Goal: Task Accomplishment & Management: Manage account settings

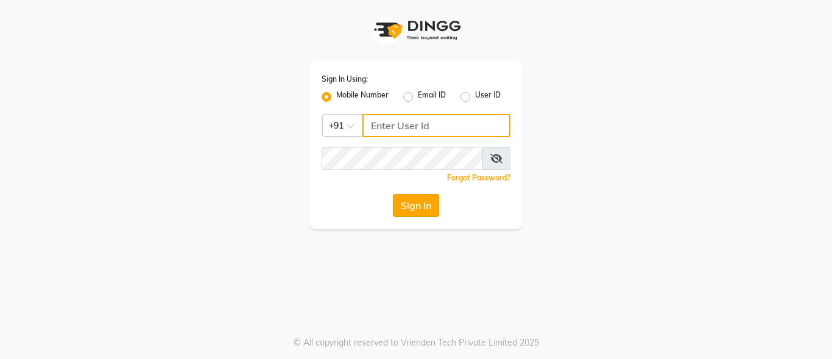
type input "7067767770"
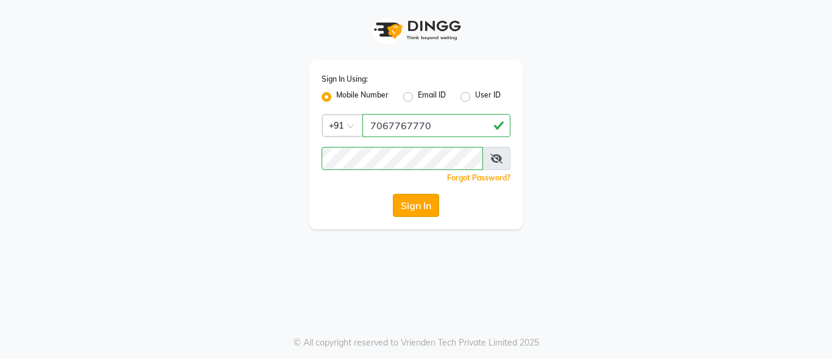
click at [420, 208] on button "Sign In" at bounding box center [416, 205] width 46 height 23
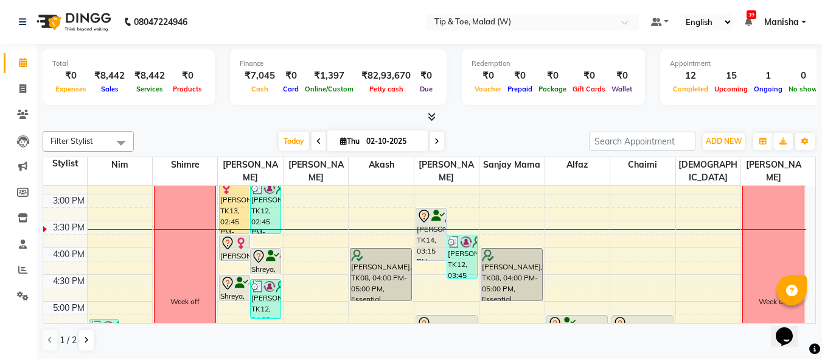
scroll to position [292, 0]
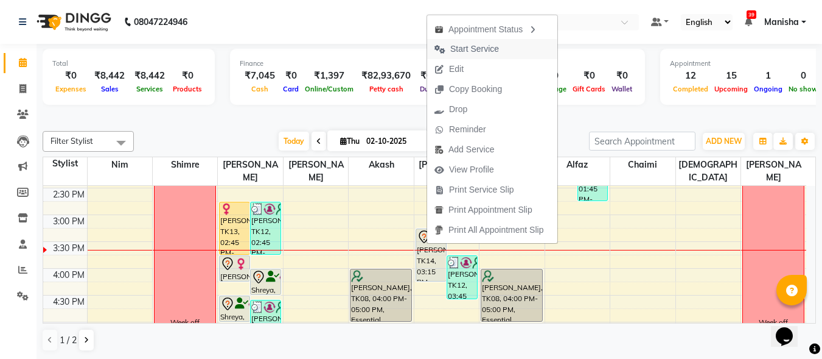
click at [482, 51] on span "Start Service" at bounding box center [475, 49] width 49 height 13
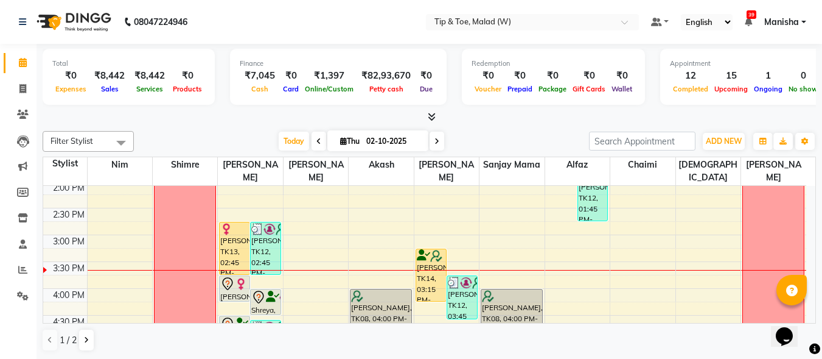
scroll to position [244, 0]
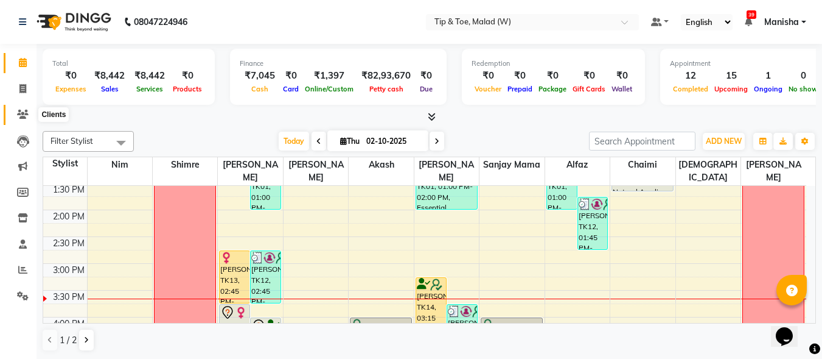
click at [28, 116] on icon at bounding box center [23, 114] width 12 height 9
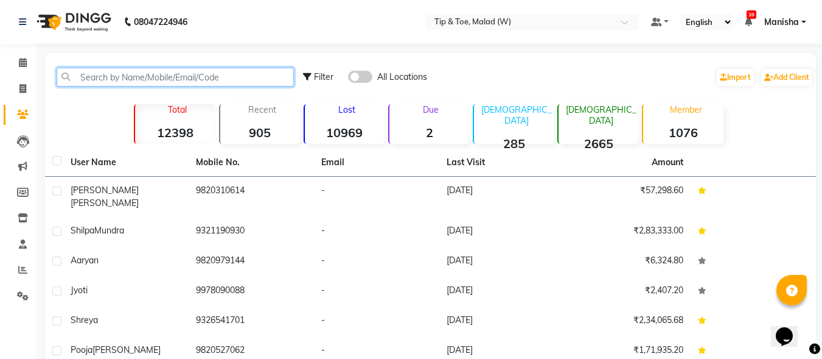
click at [228, 79] on input "text" at bounding box center [175, 77] width 237 height 19
paste input "917710841808"
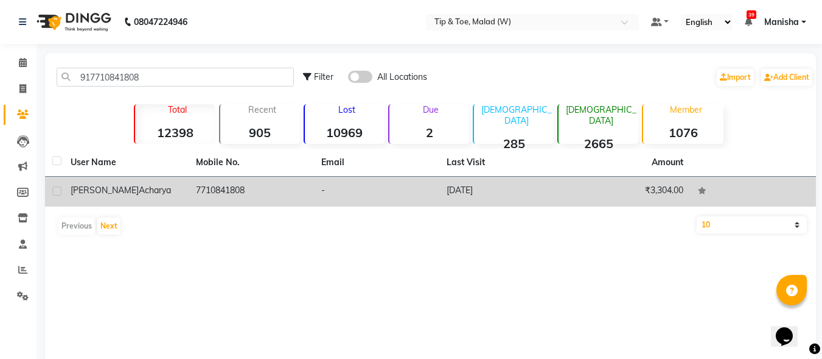
click at [283, 179] on td "7710841808" at bounding box center [251, 192] width 125 height 30
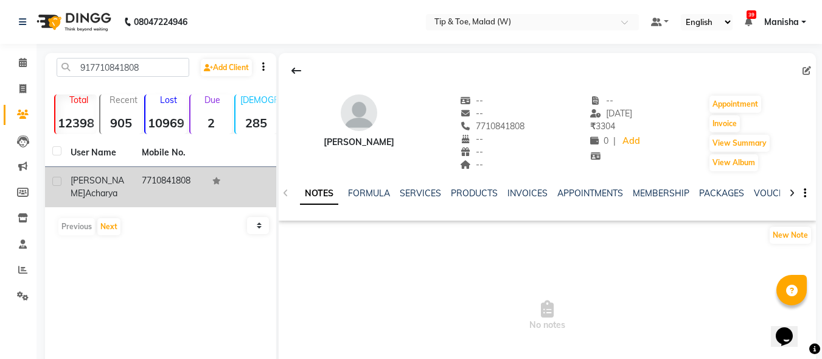
click at [283, 179] on div "NOTES FORMULA SERVICES PRODUCTS INVOICES APPOINTMENTS MEMBERSHIP PACKAGES VOUCH…" at bounding box center [548, 193] width 538 height 42
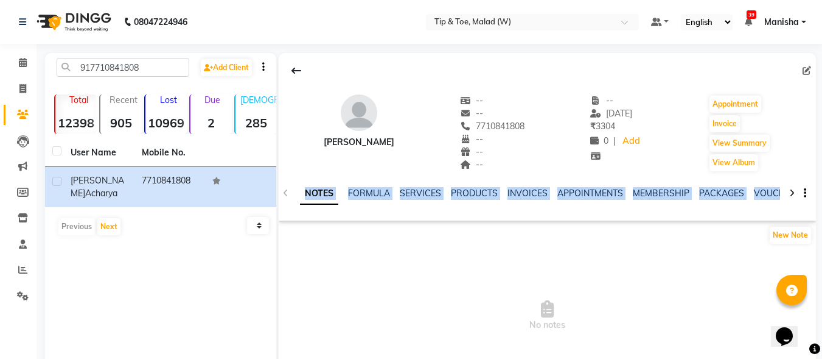
drag, startPoint x: 283, startPoint y: 179, endPoint x: 282, endPoint y: 301, distance: 122.4
click at [282, 301] on div "Aishwariya Acharya -- -- 7710841808 -- -- -- -- 19-01-2019 ₹ 3304 0 | Add Appoi…" at bounding box center [548, 214] width 538 height 323
click at [282, 301] on span "No notes" at bounding box center [548, 315] width 538 height 122
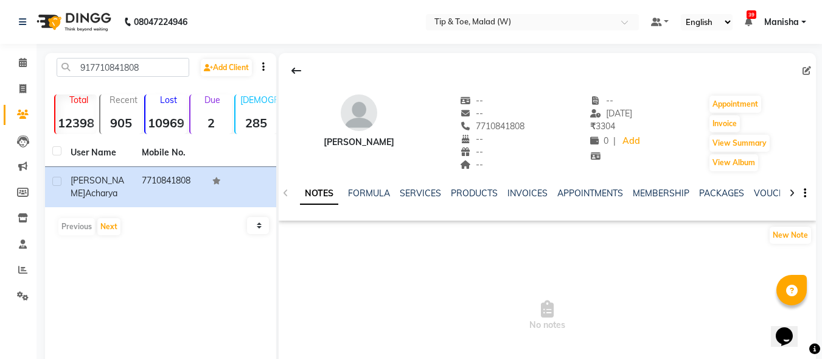
click at [282, 301] on span "No notes" at bounding box center [548, 315] width 538 height 122
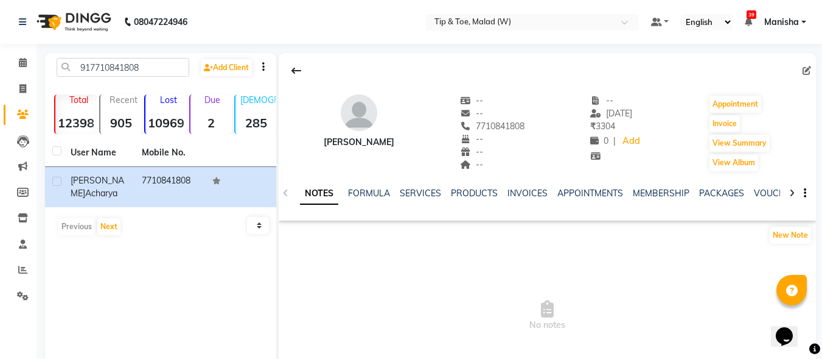
click at [282, 301] on span "No notes" at bounding box center [548, 315] width 538 height 122
click at [274, 304] on div "917710841808 Add Client Total 12398 Recent 905 Lost 10969 Due 2 Male 285 Female…" at bounding box center [160, 235] width 231 height 365
click at [428, 195] on link "SERVICES" at bounding box center [420, 193] width 41 height 11
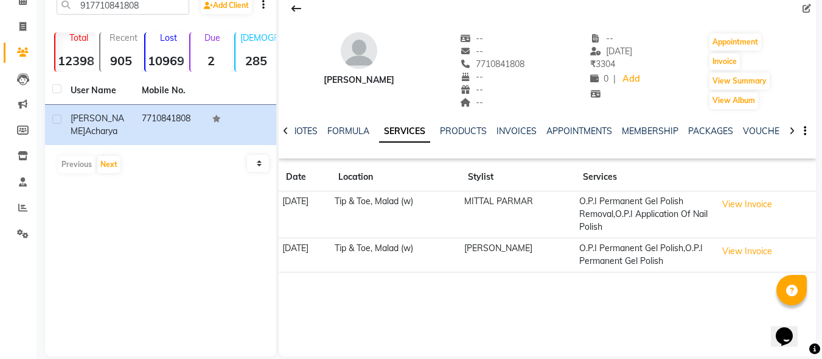
scroll to position [73, 0]
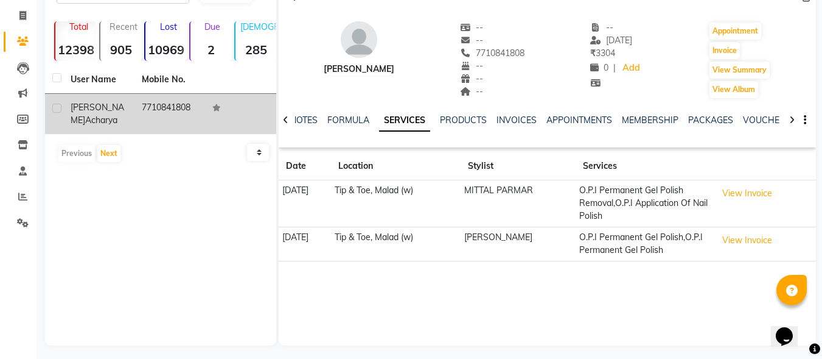
drag, startPoint x: 180, startPoint y: 106, endPoint x: 155, endPoint y: 110, distance: 25.8
click at [155, 110] on td "7710841808" at bounding box center [170, 114] width 71 height 40
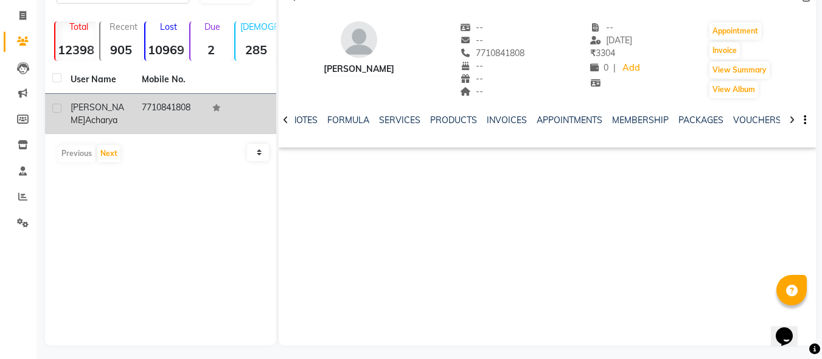
click at [155, 110] on td "7710841808" at bounding box center [170, 114] width 71 height 40
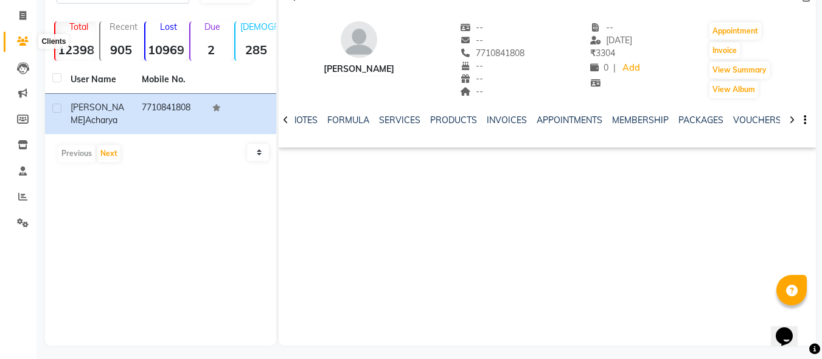
click at [25, 43] on icon at bounding box center [23, 41] width 12 height 9
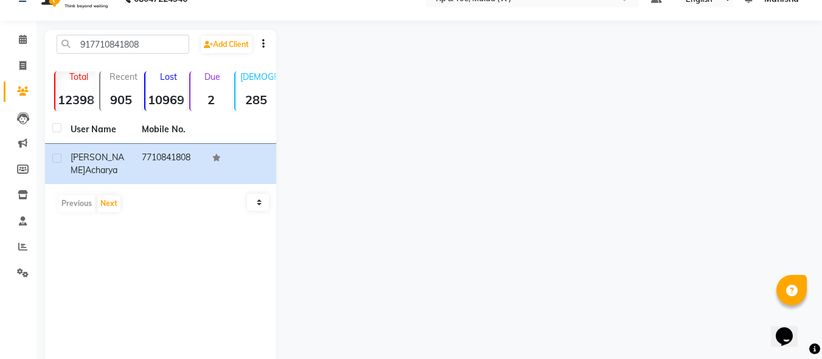
scroll to position [2, 0]
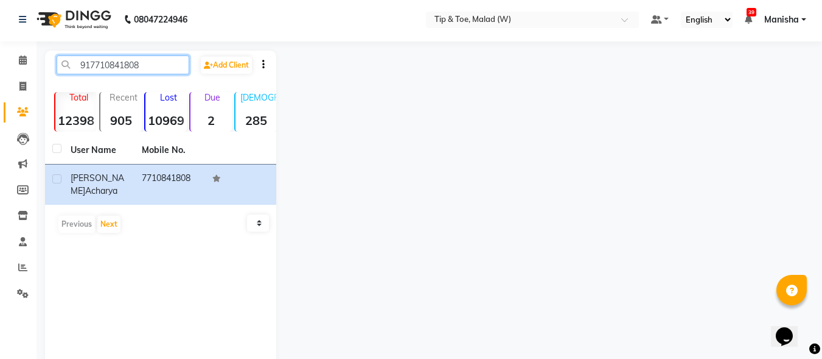
click at [166, 66] on input "917710841808" at bounding box center [123, 64] width 133 height 19
type input "9"
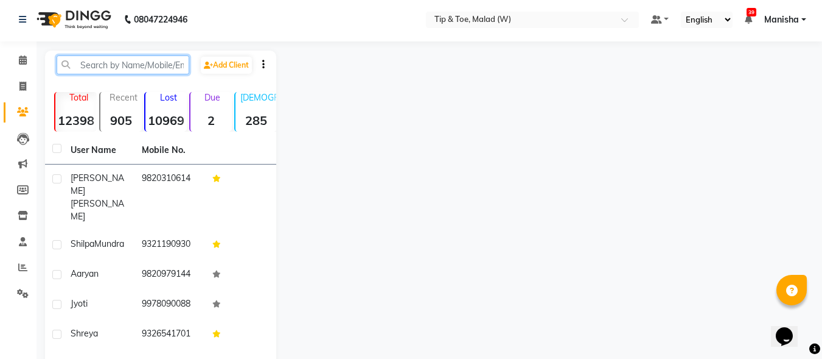
paste input "8291136386"
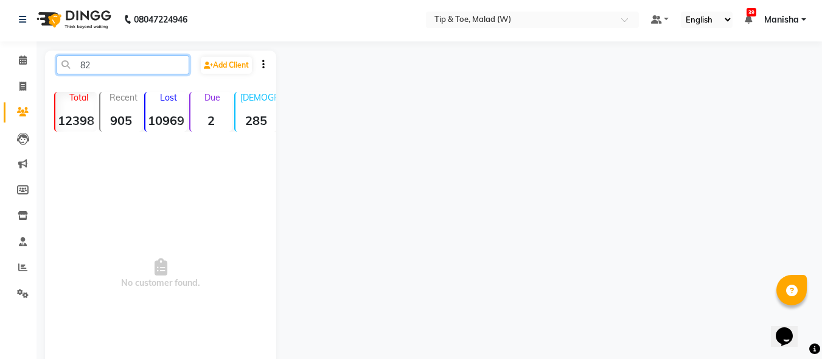
type input "8"
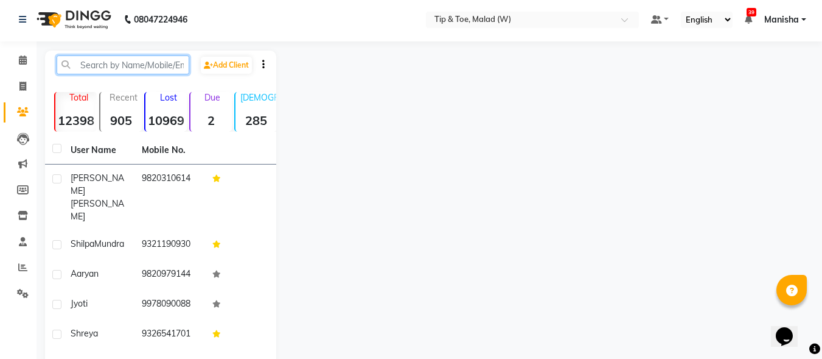
paste input "918879510931"
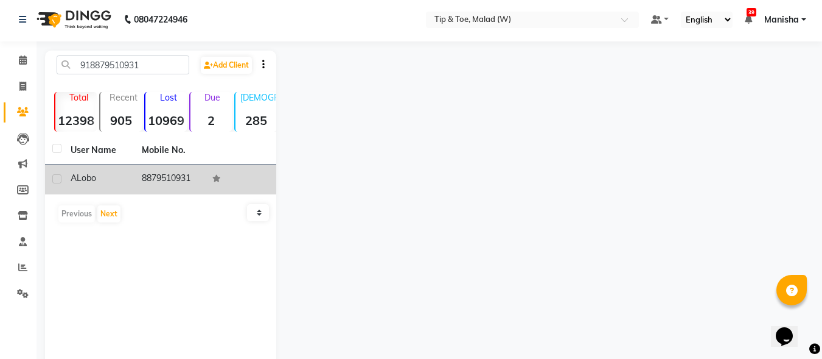
click at [151, 178] on td "8879510931" at bounding box center [170, 179] width 71 height 30
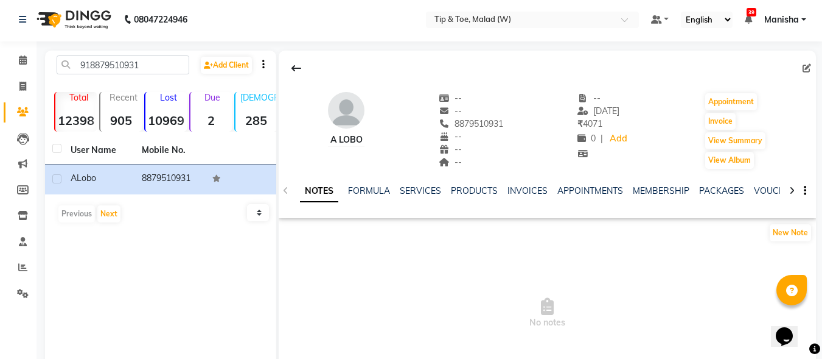
click at [415, 196] on div "SERVICES" at bounding box center [420, 190] width 41 height 13
click at [413, 192] on link "SERVICES" at bounding box center [420, 190] width 41 height 11
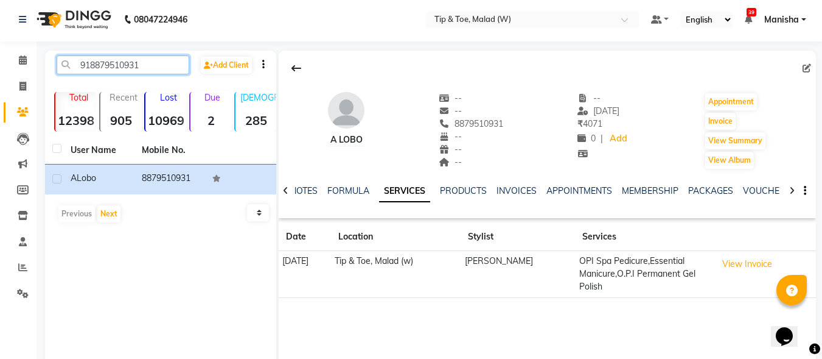
click at [166, 63] on input "918879510931" at bounding box center [123, 64] width 133 height 19
type input "9"
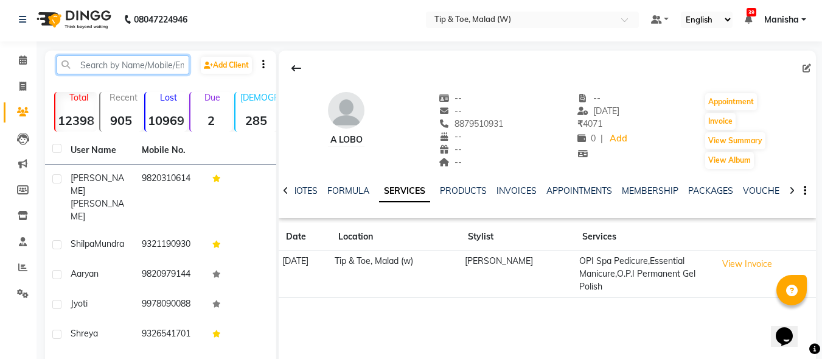
paste input "917506357282"
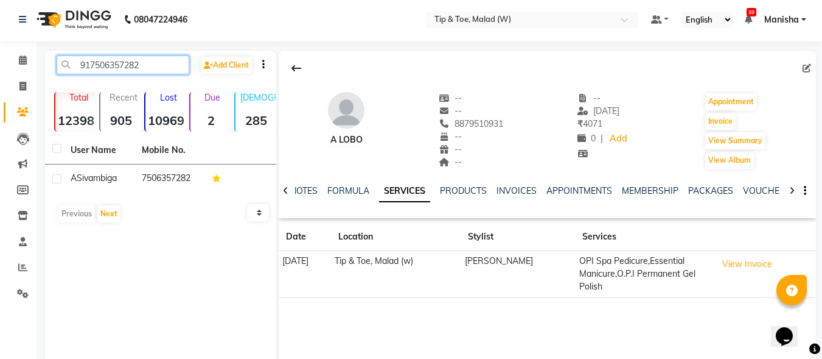
type input "917506357282"
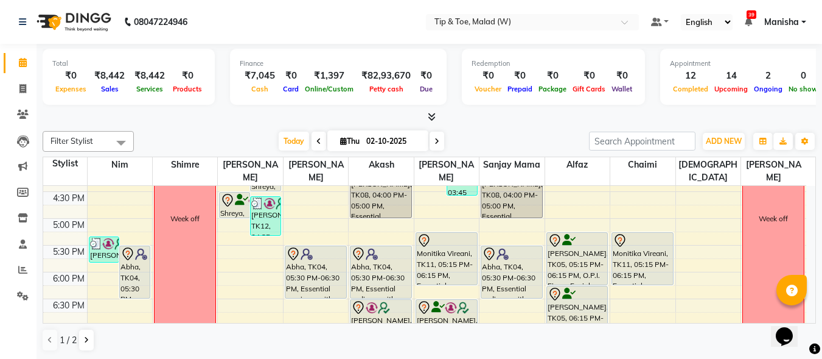
scroll to position [414, 0]
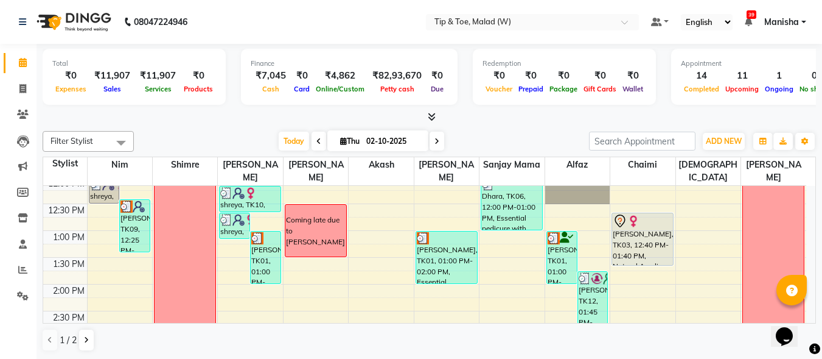
scroll to position [80, 0]
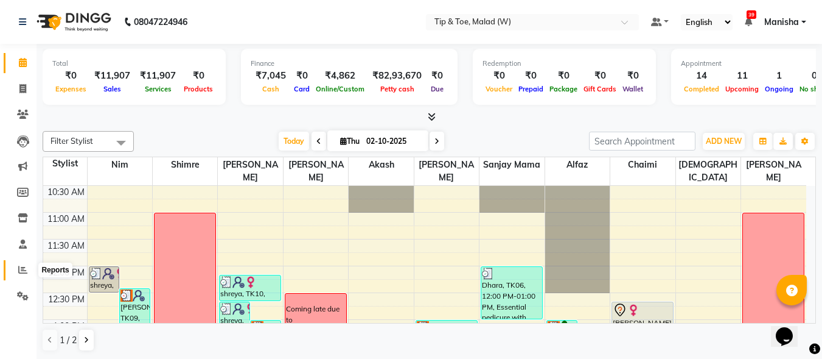
click at [18, 270] on span at bounding box center [22, 270] width 21 height 14
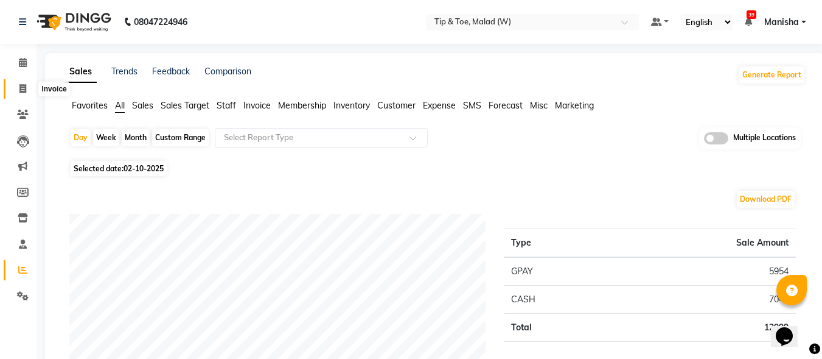
click at [21, 93] on span at bounding box center [22, 89] width 21 height 14
select select "5930"
select select "service"
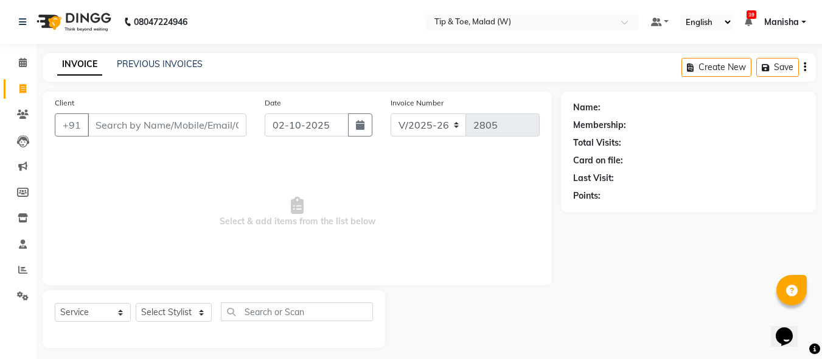
scroll to position [7, 0]
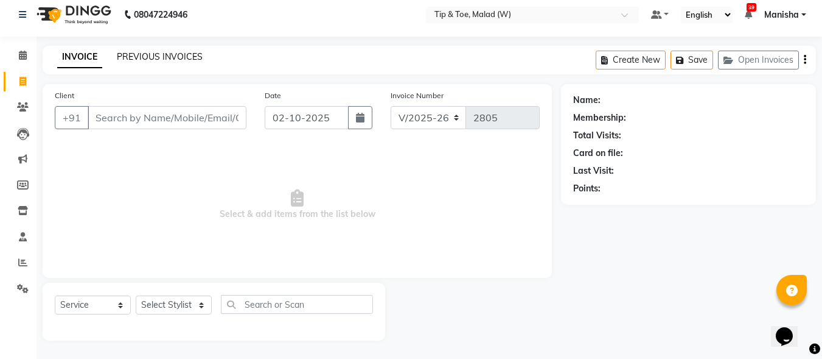
click at [188, 54] on link "PREVIOUS INVOICES" at bounding box center [160, 56] width 86 height 11
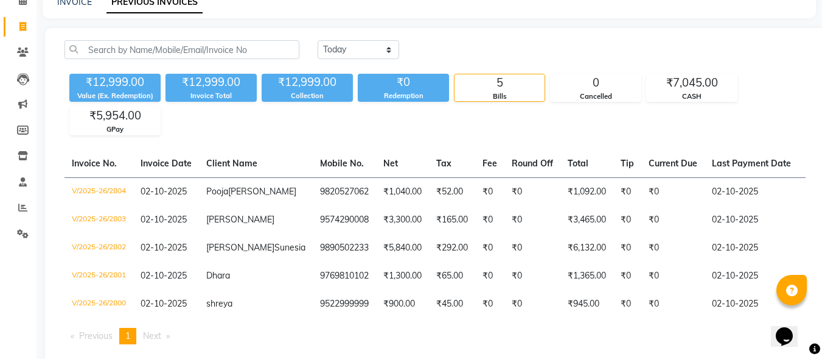
scroll to position [73, 0]
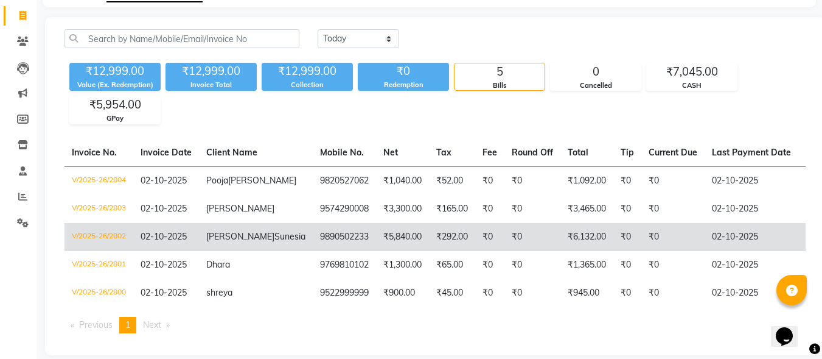
click at [313, 249] on td "9890502233" at bounding box center [344, 237] width 63 height 28
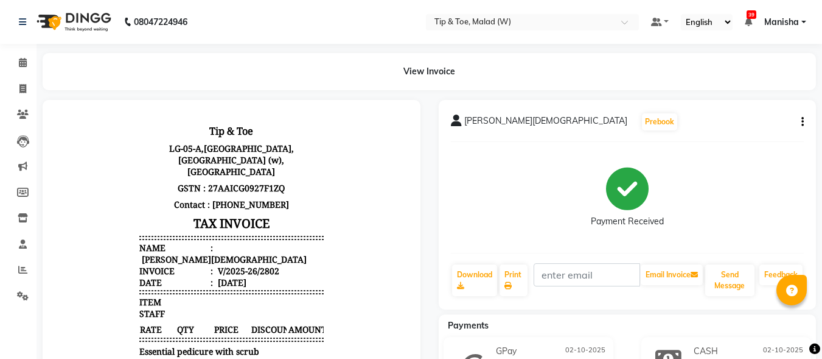
click at [802, 122] on icon "button" at bounding box center [803, 122] width 2 height 1
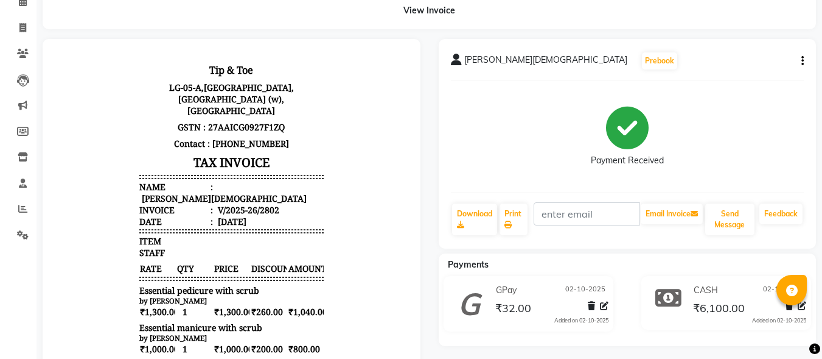
scroll to position [73, 0]
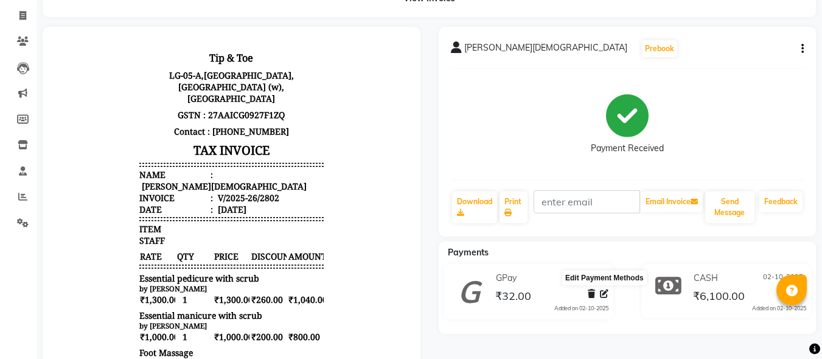
click at [605, 295] on icon at bounding box center [604, 293] width 9 height 9
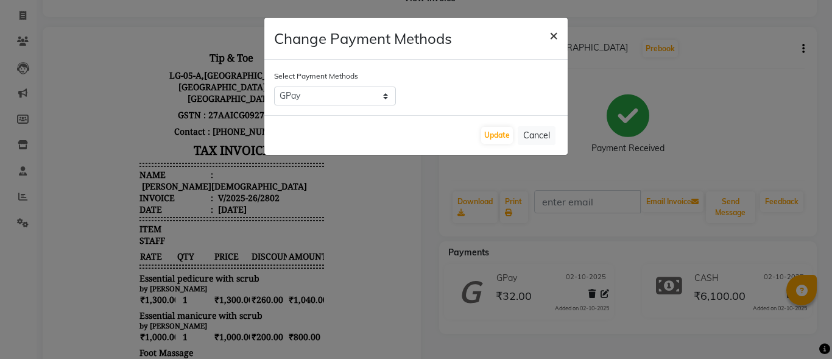
click at [553, 37] on span "×" at bounding box center [553, 35] width 9 height 18
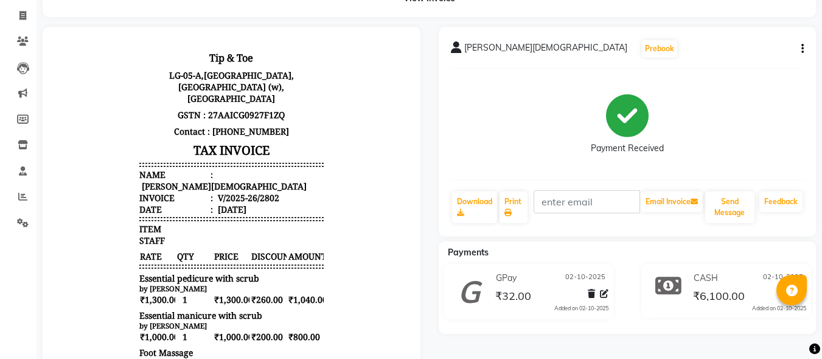
click at [807, 47] on div "Nadia Sunesia Prebook Payment Received Download Print Email Invoice Send Messag…" at bounding box center [628, 131] width 378 height 209
click at [798, 48] on button "button" at bounding box center [800, 49] width 7 height 13
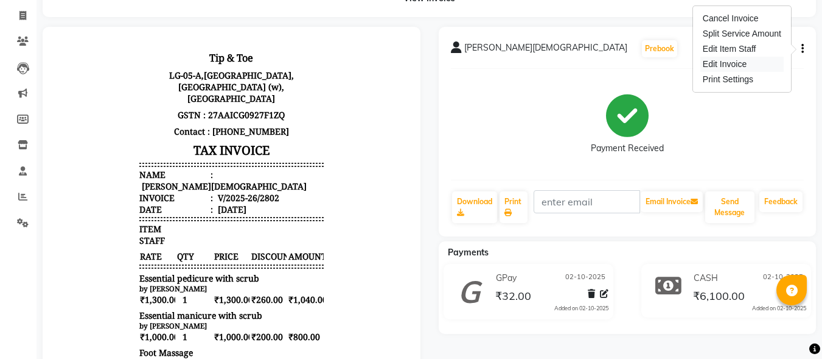
click at [742, 63] on div "Edit Invoice" at bounding box center [742, 64] width 83 height 15
select select "service"
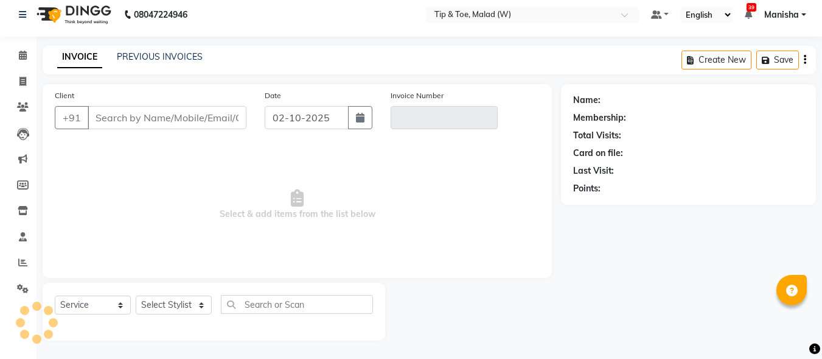
scroll to position [7, 0]
type input "9890502233"
type input "V/2025-26/2802"
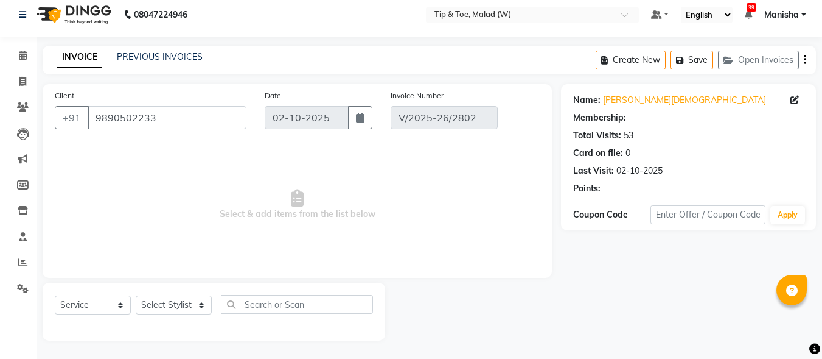
select select "select"
select select "1: Object"
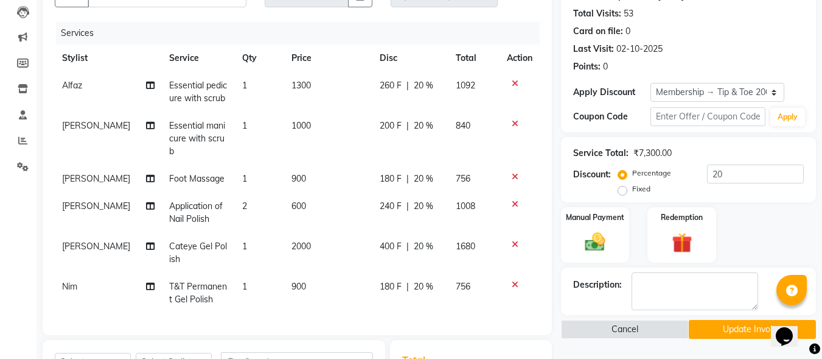
scroll to position [0, 0]
click at [187, 281] on span "T&T Permanent Gel Polish" at bounding box center [198, 293] width 58 height 24
select select "84683"
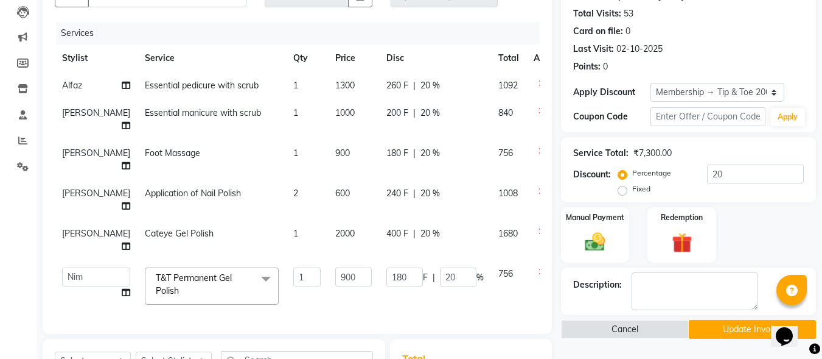
click at [254, 276] on span at bounding box center [266, 278] width 24 height 23
click at [196, 283] on span "T&T Permanent Gel Polish x" at bounding box center [206, 285] width 107 height 26
click at [254, 280] on span at bounding box center [266, 278] width 24 height 23
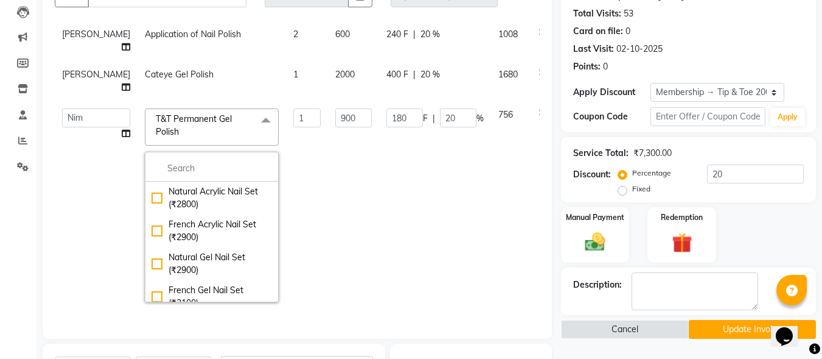
scroll to position [170, 0]
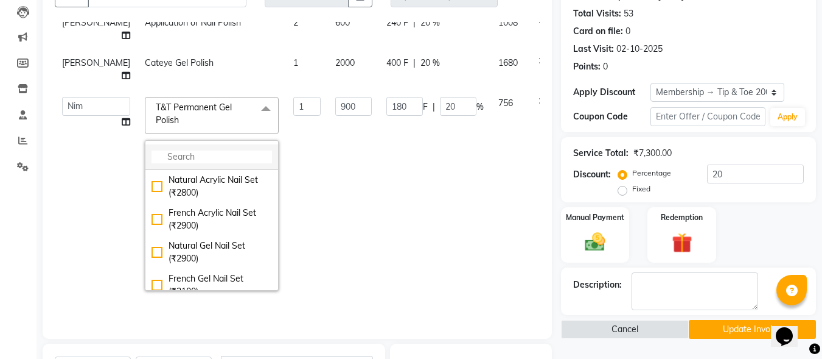
click at [187, 156] on input "multiselect-search" at bounding box center [212, 156] width 121 height 13
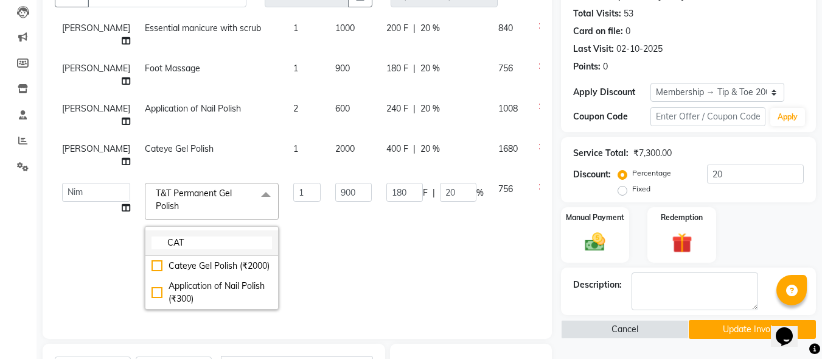
scroll to position [94, 0]
type input "CAT"
click at [152, 259] on div "Cateye Gel Polish (₹2000)" at bounding box center [212, 265] width 121 height 13
checkbox input "true"
type input "2000"
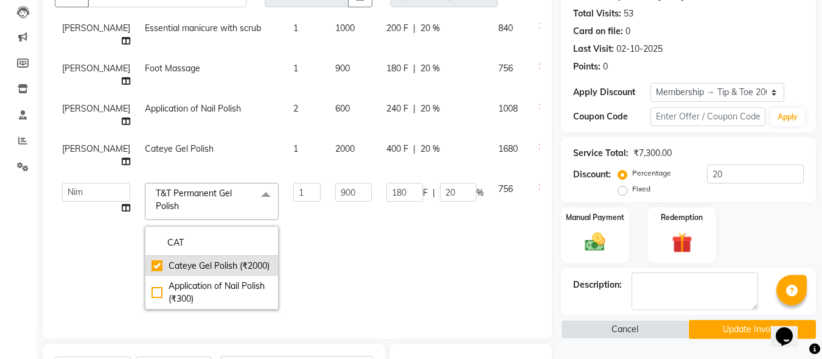
type input "0"
drag, startPoint x: 1540, startPoint y: 615, endPoint x: 788, endPoint y: 315, distance: 809.9
click at [788, 326] on button "Opens Chat This icon Opens the chat window." at bounding box center [784, 336] width 27 height 21
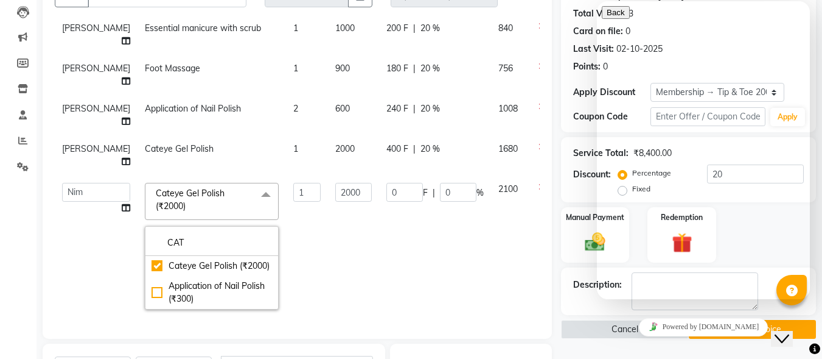
click at [379, 242] on td "0 F | 0 %" at bounding box center [435, 245] width 112 height 141
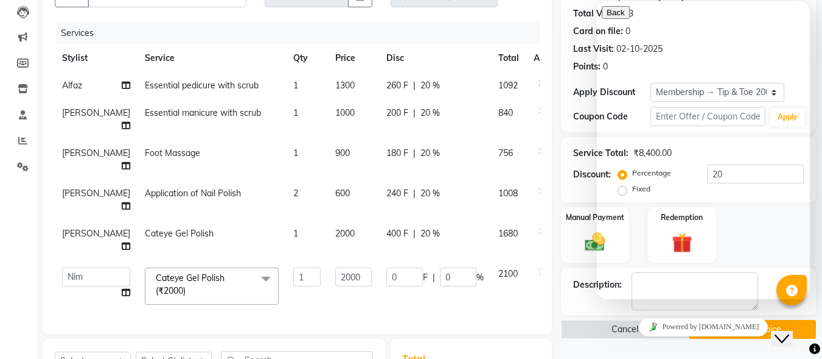
scroll to position [0, 0]
click at [555, 264] on div "Client +91 9890502233 Date 02-10-2025 Invoice Number V/2025-26/2802 Services St…" at bounding box center [297, 267] width 528 height 611
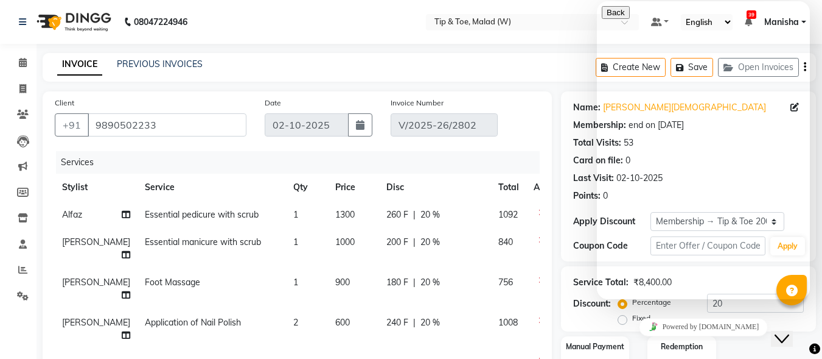
click at [751, 326] on div "Hi there" at bounding box center [703, 346] width 203 height 41
click at [782, 331] on icon "Close Chat This icon closes the chat window." at bounding box center [782, 338] width 15 height 15
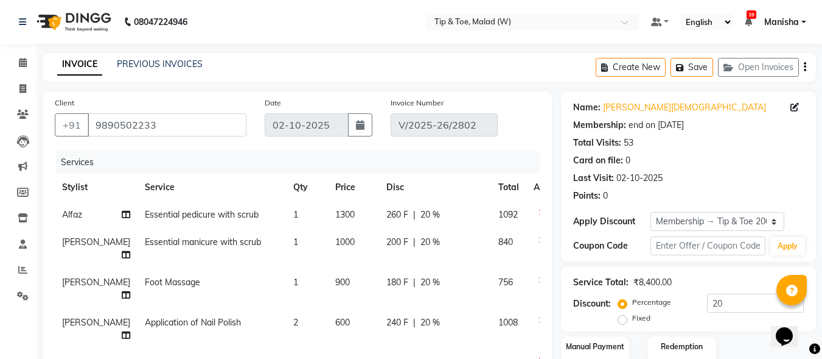
scroll to position [314, 0]
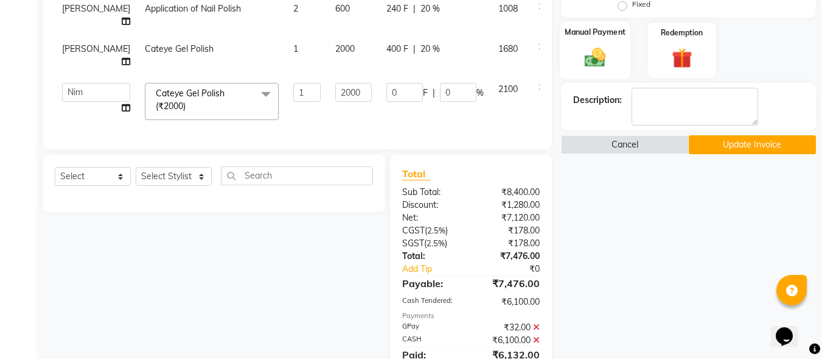
click at [601, 35] on label "Manual Payment" at bounding box center [595, 32] width 61 height 12
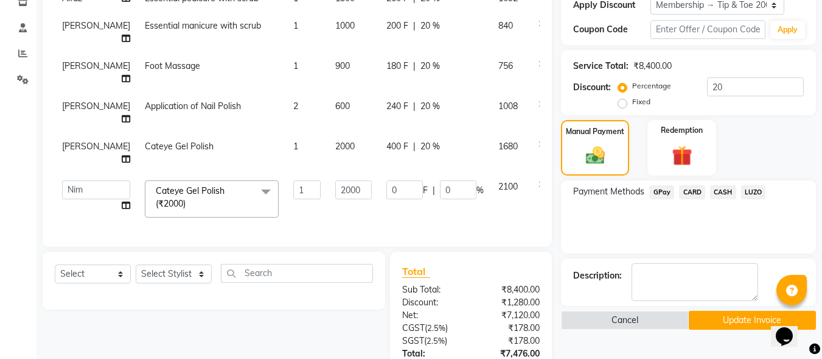
scroll to position [192, 0]
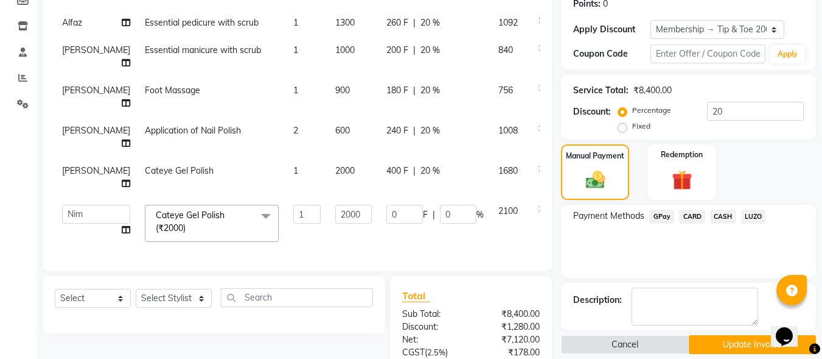
click at [666, 214] on span "GPay" at bounding box center [662, 216] width 25 height 14
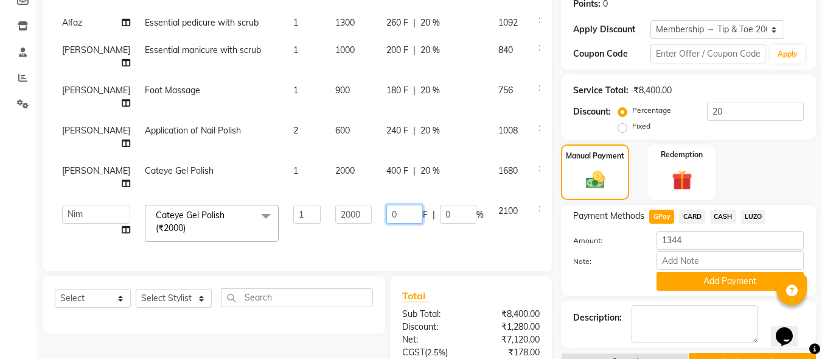
click at [387, 216] on input "0" at bounding box center [405, 214] width 37 height 19
click at [387, 216] on input "20" at bounding box center [405, 214] width 37 height 19
type input "2"
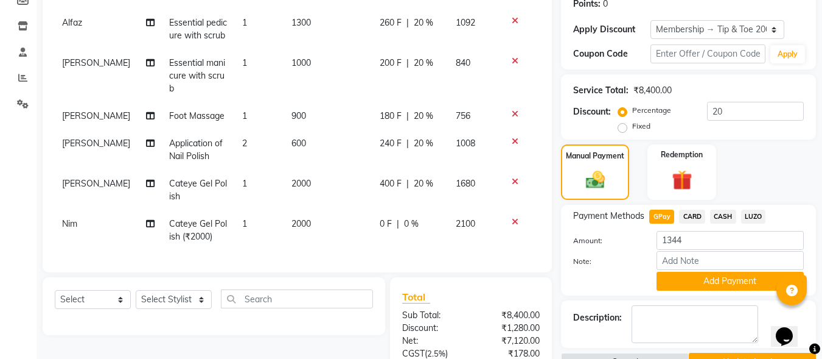
click at [407, 217] on span "0 %" at bounding box center [411, 223] width 15 height 13
select select "84683"
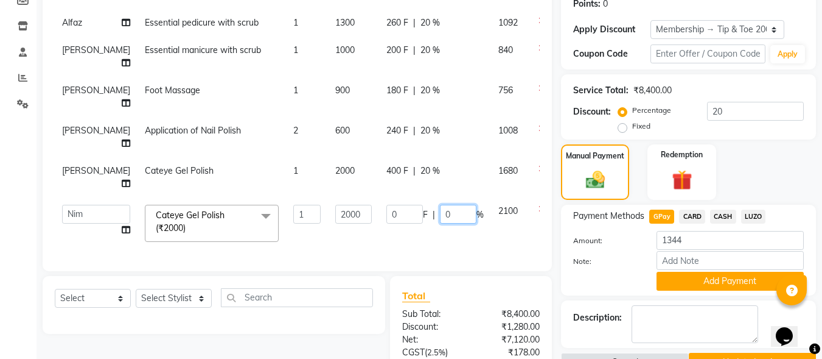
click at [440, 214] on input "0" at bounding box center [458, 214] width 37 height 19
type input "20"
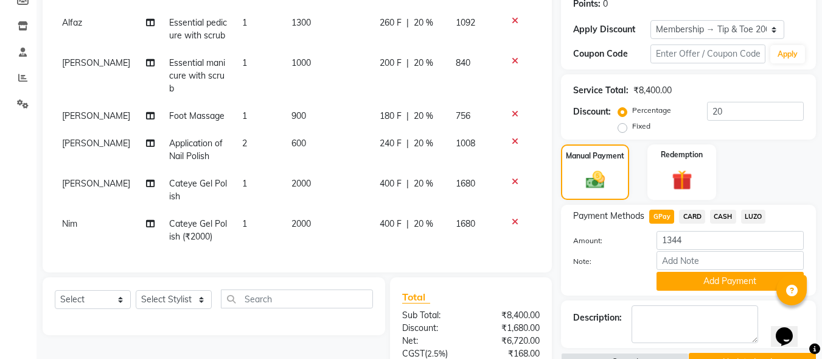
click at [459, 247] on div "Client +91 9890502233 Date 02-10-2025 Invoice Number V/2025-26/2802 Services St…" at bounding box center [298, 86] width 510 height 373
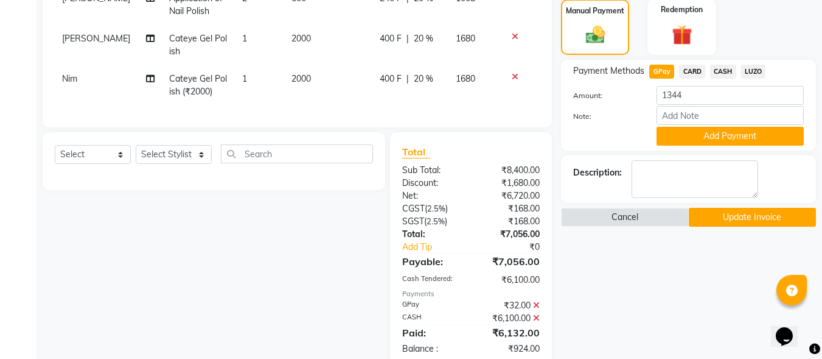
scroll to position [338, 0]
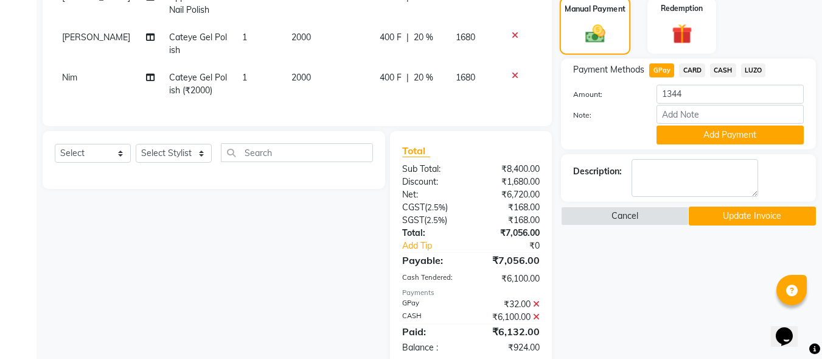
click at [614, 35] on div "Manual Payment" at bounding box center [595, 26] width 71 height 58
click at [693, 94] on input "1344" at bounding box center [730, 94] width 147 height 19
type input "1"
type input "956"
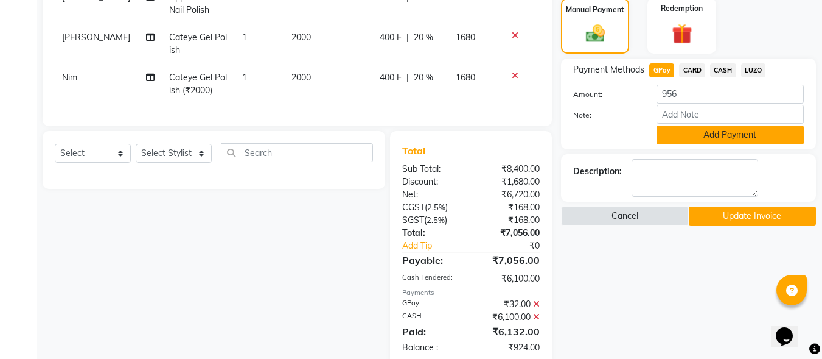
click at [718, 136] on button "Add Payment" at bounding box center [730, 134] width 147 height 19
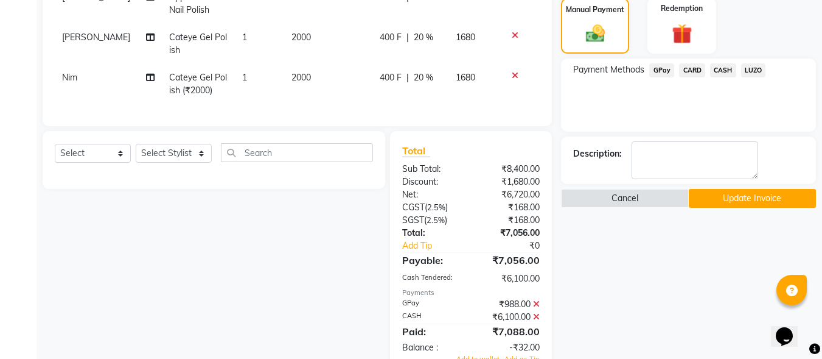
click at [722, 70] on span "CASH" at bounding box center [723, 70] width 26 height 14
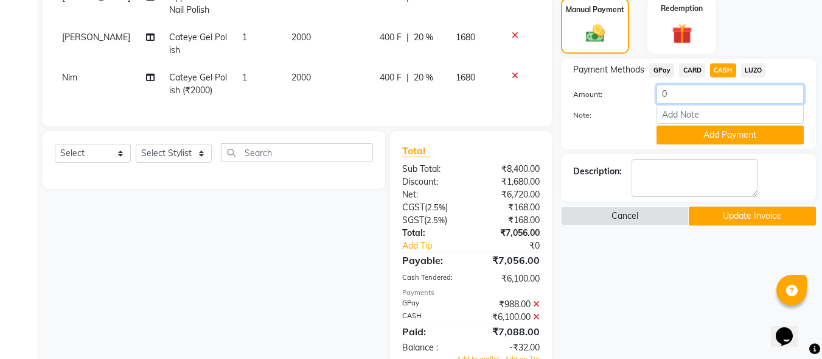
click at [686, 95] on input "0" at bounding box center [730, 94] width 147 height 19
click at [536, 300] on icon at bounding box center [536, 304] width 7 height 9
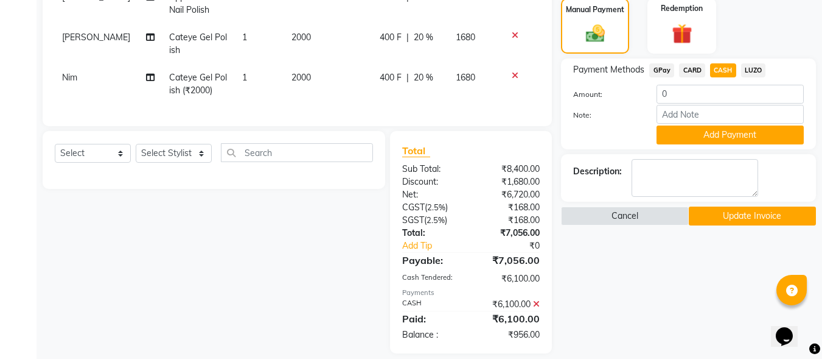
click at [536, 300] on icon at bounding box center [536, 304] width 7 height 9
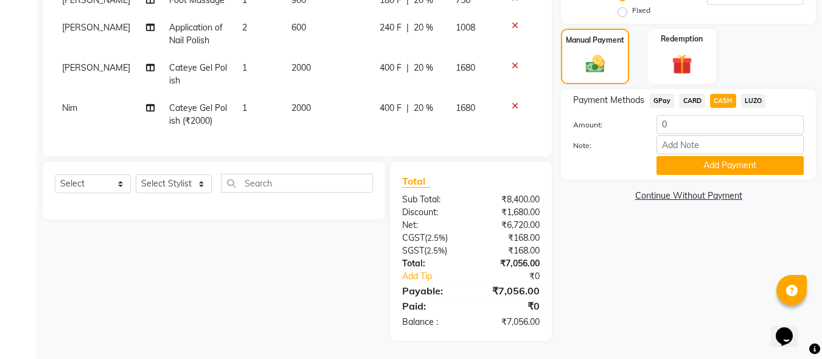
scroll to position [295, 0]
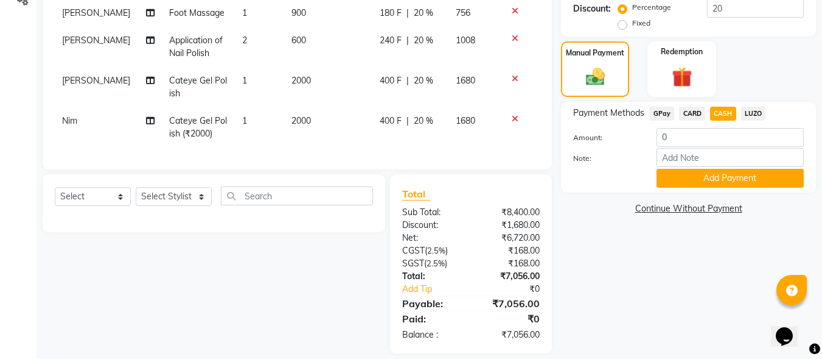
click at [664, 115] on span "GPay" at bounding box center [662, 114] width 25 height 14
click at [697, 139] on input "7056" at bounding box center [730, 137] width 147 height 19
type input "7"
type input "956"
click at [714, 184] on button "Add Payment" at bounding box center [730, 178] width 147 height 19
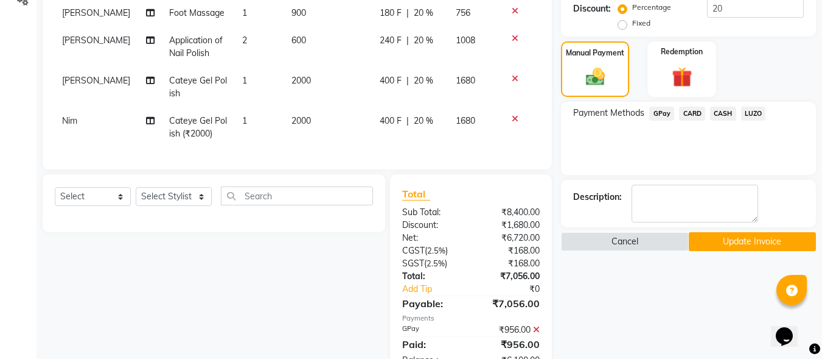
click at [725, 114] on span "CASH" at bounding box center [723, 114] width 26 height 14
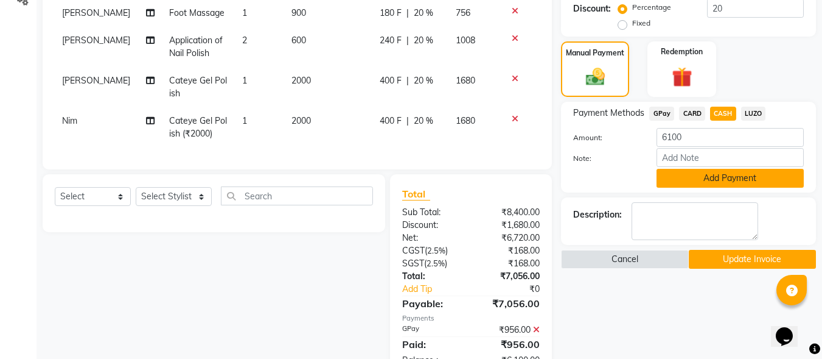
click at [723, 175] on button "Add Payment" at bounding box center [730, 178] width 147 height 19
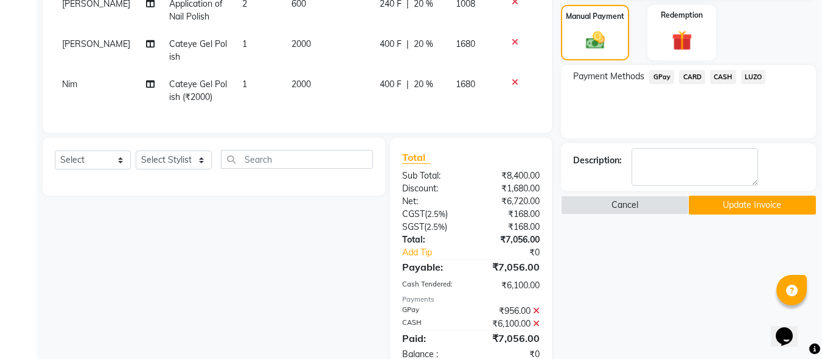
scroll to position [348, 0]
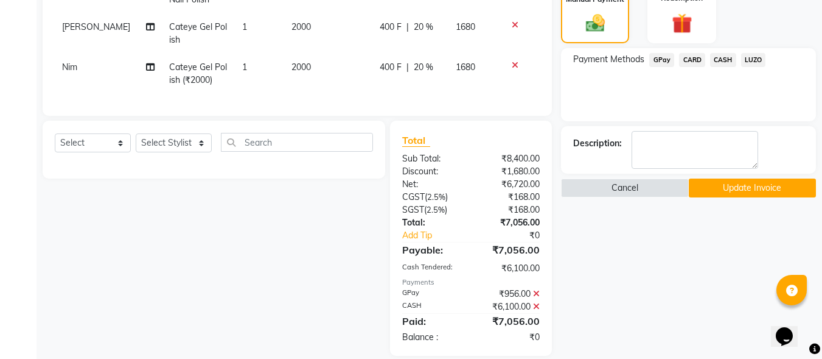
click at [737, 188] on button "Update Invoice" at bounding box center [752, 187] width 127 height 19
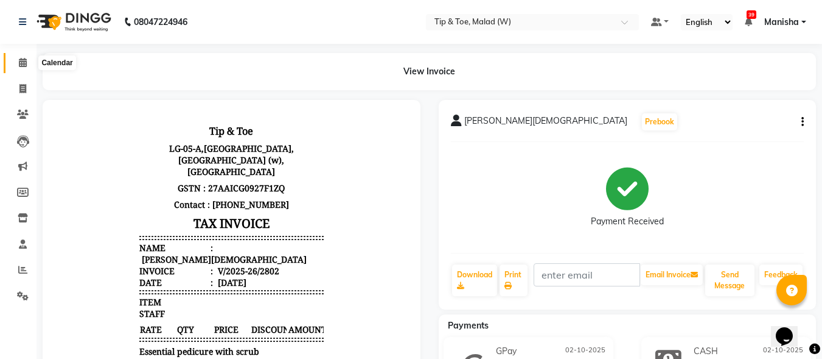
click at [22, 67] on span at bounding box center [22, 63] width 21 height 14
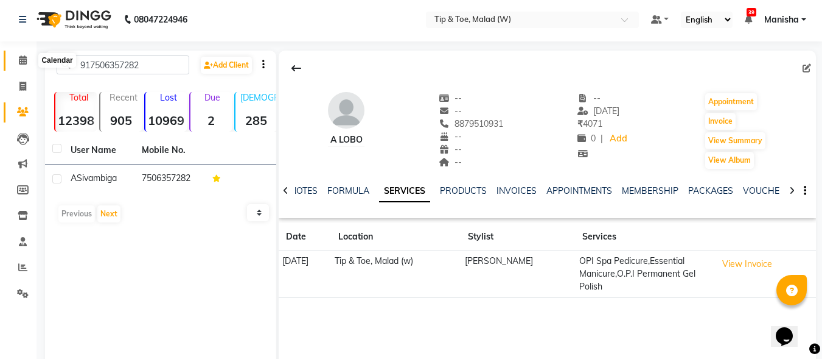
click at [27, 57] on span at bounding box center [22, 61] width 21 height 14
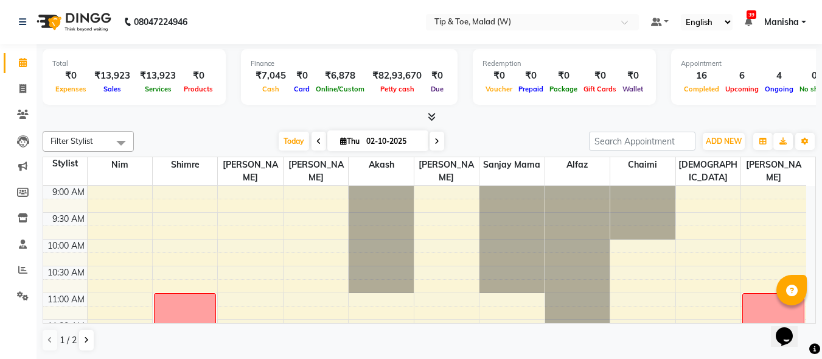
click at [805, 315] on div "Opens Chat This icon Opens the chat window." at bounding box center [790, 315] width 29 height 0
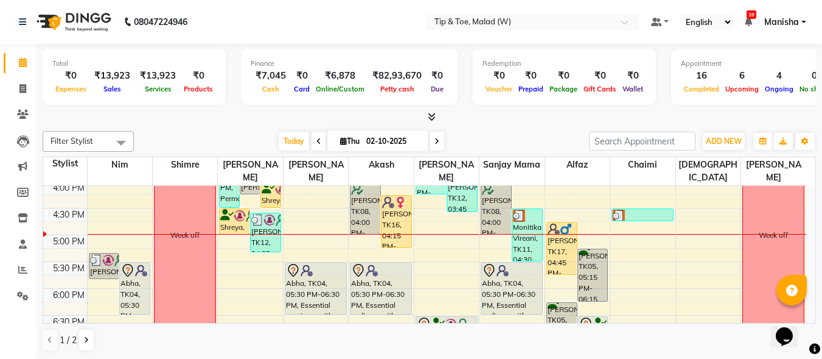
scroll to position [390, 0]
